Goal: Transaction & Acquisition: Purchase product/service

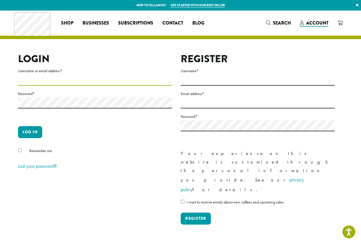
click at [49, 75] on input "Username or email address *" at bounding box center [95, 80] width 154 height 11
type input "**********"
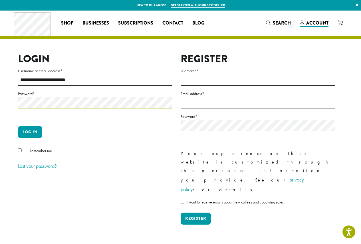
click at [18, 126] on button "Log in" at bounding box center [30, 132] width 24 height 12
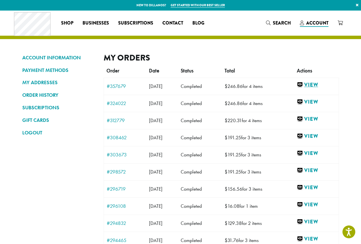
click at [314, 83] on link "View" at bounding box center [316, 84] width 39 height 7
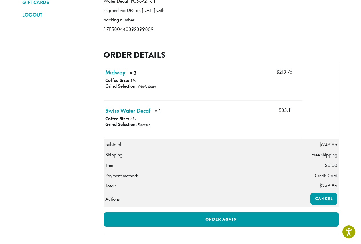
scroll to position [147, 0]
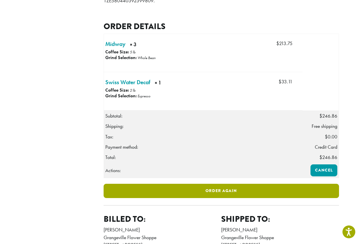
click at [215, 198] on link "Order again" at bounding box center [222, 191] width 236 height 14
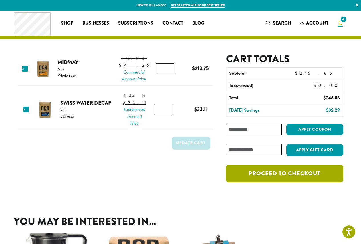
click at [276, 175] on link "Proceed to checkout" at bounding box center [284, 174] width 117 height 18
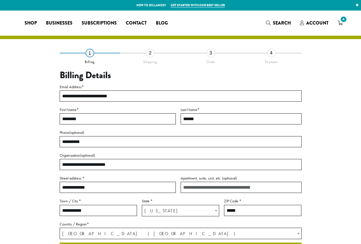
select select "**"
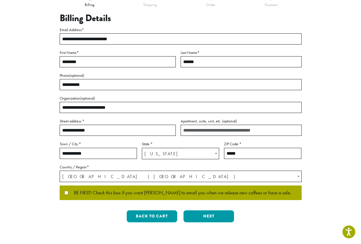
scroll to position [86, 0]
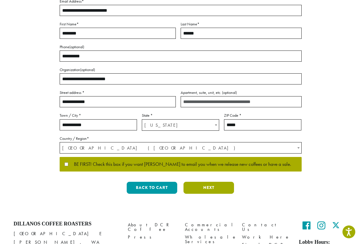
click at [206, 188] on button "Next" at bounding box center [209, 188] width 51 height 12
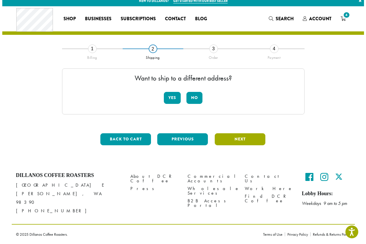
scroll to position [0, 0]
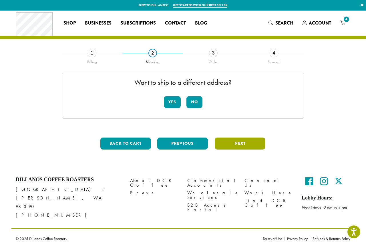
click at [228, 142] on button "Next" at bounding box center [240, 144] width 51 height 12
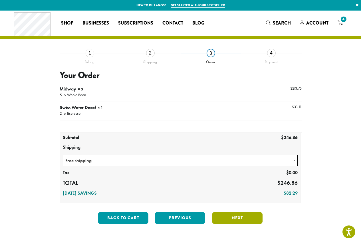
click at [239, 217] on button "Next" at bounding box center [237, 218] width 51 height 12
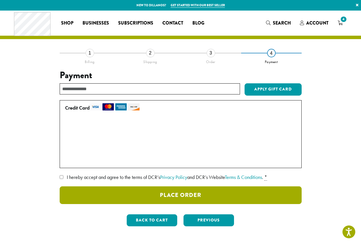
click at [165, 197] on button "Place Order" at bounding box center [181, 196] width 242 height 18
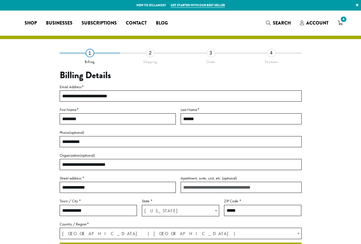
select select "**"
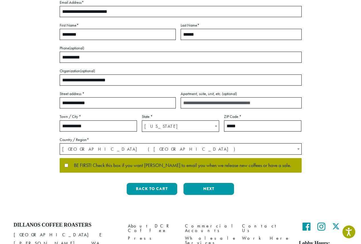
scroll to position [86, 0]
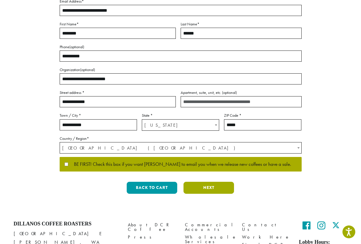
click at [220, 190] on button "Next" at bounding box center [209, 188] width 51 height 12
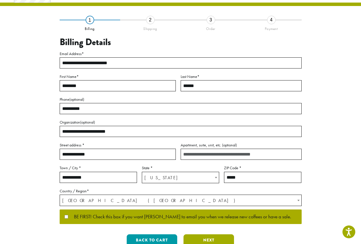
scroll to position [0, 0]
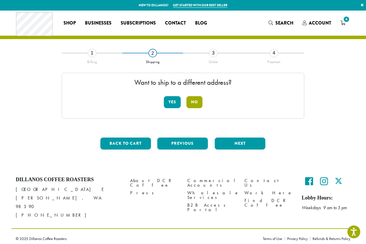
click at [189, 102] on button "No" at bounding box center [194, 102] width 16 height 12
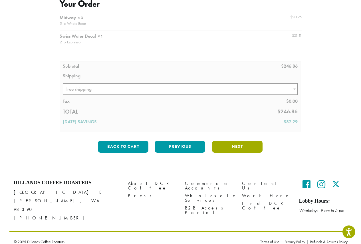
click at [245, 146] on button "Next" at bounding box center [237, 147] width 51 height 12
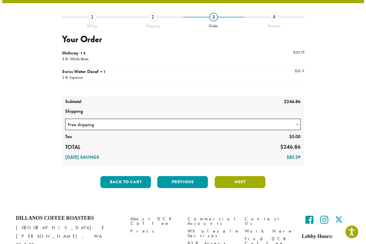
scroll to position [33, 0]
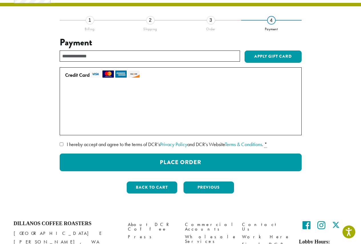
click at [68, 117] on label "• • • 6836 (expires 04/28)" at bounding box center [179, 115] width 229 height 9
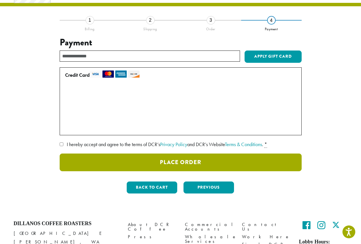
click at [182, 163] on button "Place Order" at bounding box center [181, 163] width 242 height 18
